Goal: Task Accomplishment & Management: Manage account settings

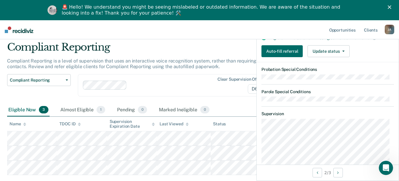
scroll to position [119, 0]
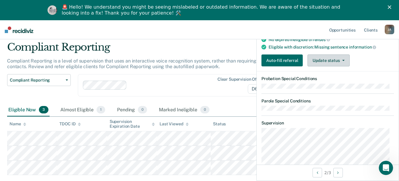
click at [339, 66] on button "Update status" at bounding box center [329, 60] width 42 height 12
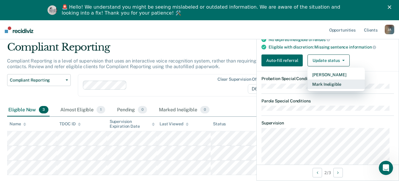
click at [338, 89] on button "Mark Ineligible" at bounding box center [336, 84] width 57 height 10
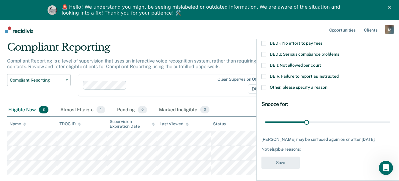
scroll to position [76, 0]
drag, startPoint x: 306, startPoint y: 118, endPoint x: 392, endPoint y: 117, distance: 86.0
type input "90"
click at [391, 117] on input "range" at bounding box center [328, 122] width 126 height 10
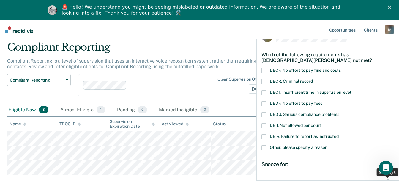
scroll to position [0, 0]
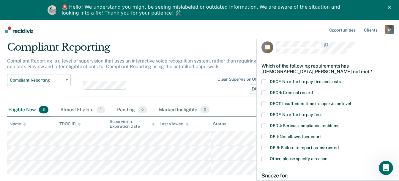
click at [305, 137] on span "DEIJ: Not allowed per court" at bounding box center [295, 136] width 51 height 5
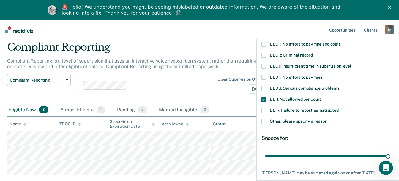
scroll to position [76, 0]
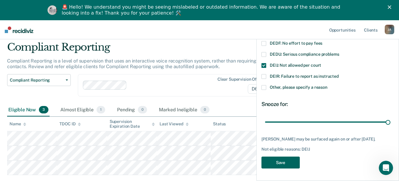
click at [297, 163] on button "Save" at bounding box center [281, 162] width 38 height 12
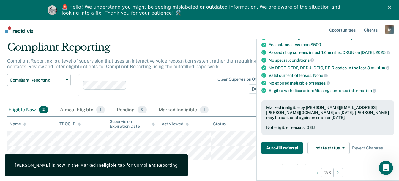
click at [234, 103] on div "Compliant Reporting Compliant Reporting Supervision Level Downgrade Suspension …" at bounding box center [157, 88] width 300 height 29
click at [187, 108] on div "Marked Ineligible 1" at bounding box center [184, 110] width 52 height 13
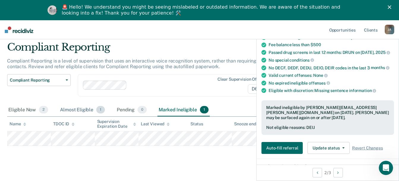
click at [75, 107] on div "Almost Eligible 1" at bounding box center [82, 110] width 47 height 13
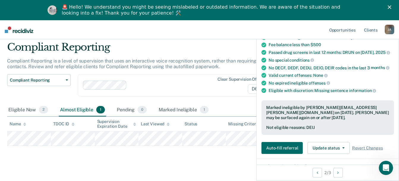
click at [392, 7] on icon "Close" at bounding box center [390, 7] width 4 height 4
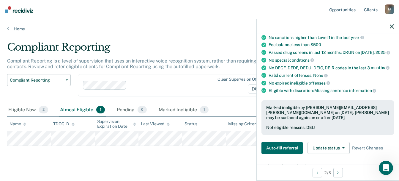
scroll to position [0, 0]
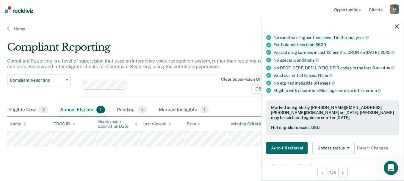
click at [394, 29] on div at bounding box center [332, 26] width 142 height 15
click at [397, 28] on icon "button" at bounding box center [397, 26] width 4 height 4
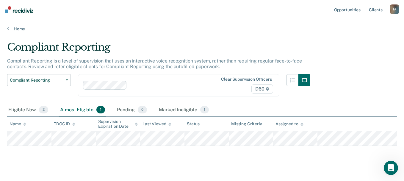
click at [21, 123] on div "Name" at bounding box center [18, 123] width 17 height 5
click at [24, 113] on div "Eligible Now 2" at bounding box center [28, 110] width 42 height 13
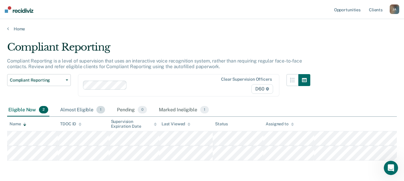
click at [79, 106] on div "Almost Eligible 1" at bounding box center [82, 110] width 47 height 13
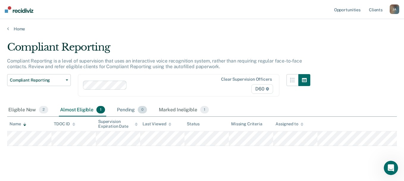
click at [138, 112] on div "Pending 0" at bounding box center [132, 110] width 32 height 13
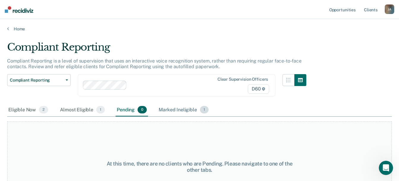
click at [175, 109] on div "Marked Ineligible 1" at bounding box center [184, 110] width 52 height 13
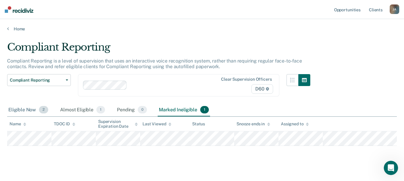
click at [26, 111] on div "Eligible Now 2" at bounding box center [28, 110] width 42 height 13
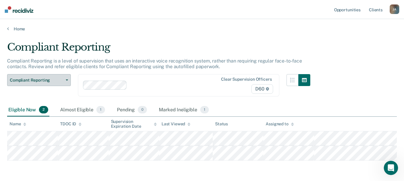
click at [49, 81] on span "Compliant Reporting" at bounding box center [37, 80] width 54 height 5
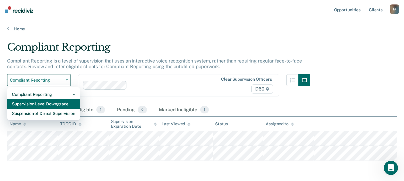
click at [57, 104] on div "Supervision Level Downgrade" at bounding box center [43, 104] width 63 height 10
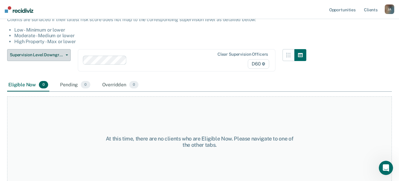
scroll to position [59, 0]
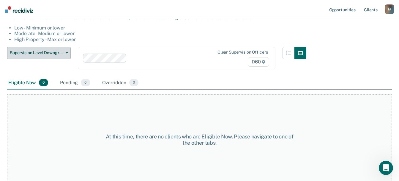
click at [53, 47] on button "Supervision Level Downgrade" at bounding box center [39, 53] width 64 height 12
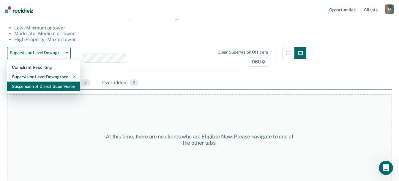
click at [54, 88] on div "Suspension of Direct Supervision" at bounding box center [43, 87] width 63 height 10
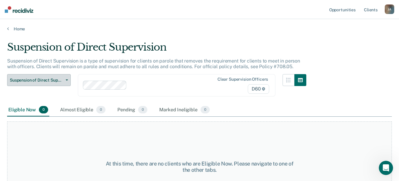
click at [53, 79] on span "Suspension of Direct Supervision" at bounding box center [37, 80] width 54 height 5
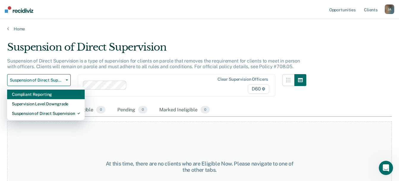
click at [46, 92] on div "Compliant Reporting" at bounding box center [46, 95] width 68 height 10
